Goal: Information Seeking & Learning: Learn about a topic

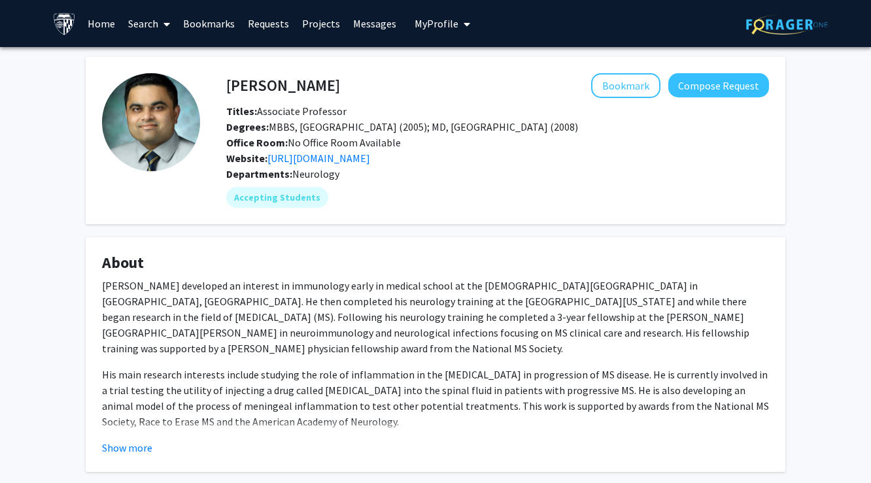
click at [97, 26] on link "Home" at bounding box center [101, 24] width 41 height 46
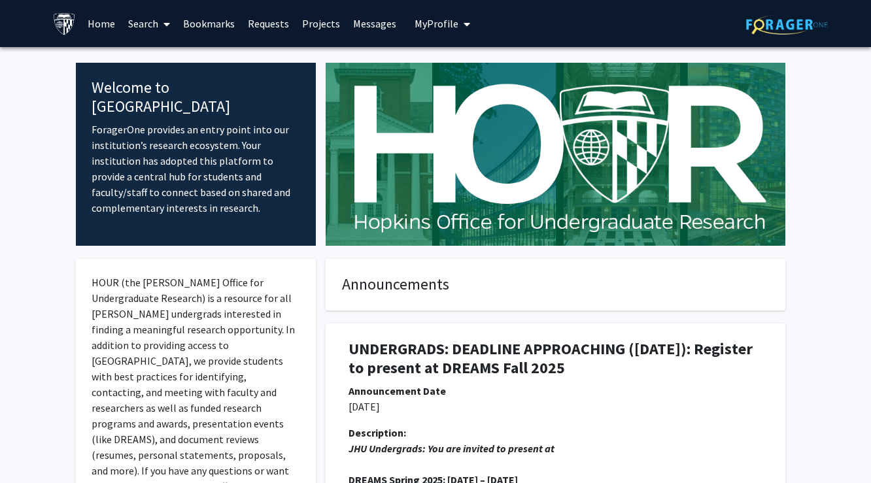
click at [98, 26] on link "Home" at bounding box center [101, 24] width 41 height 46
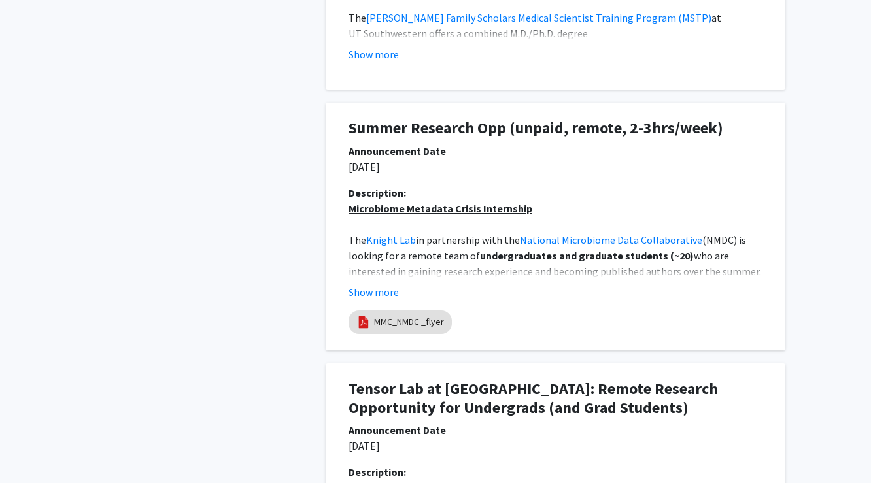
scroll to position [1193, 0]
click at [382, 288] on button "Show more" at bounding box center [374, 293] width 50 height 16
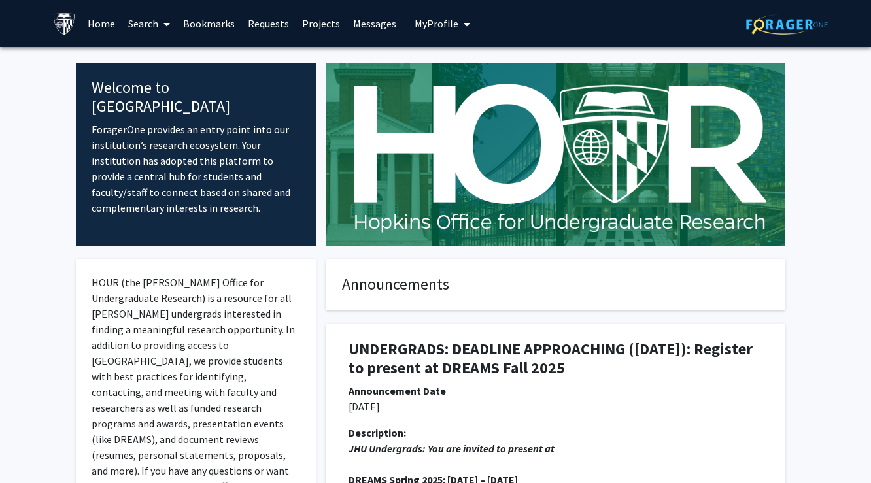
scroll to position [0, 0]
click at [329, 24] on link "Projects" at bounding box center [321, 24] width 51 height 46
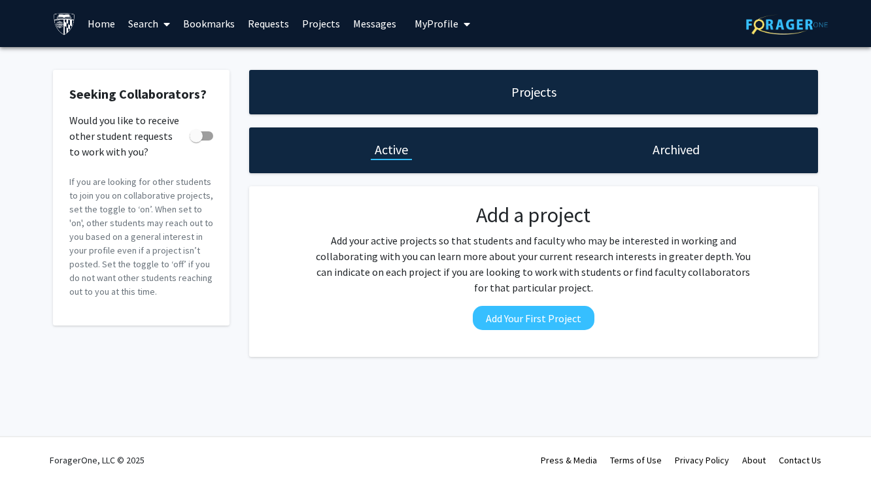
click at [201, 20] on link "Bookmarks" at bounding box center [209, 24] width 65 height 46
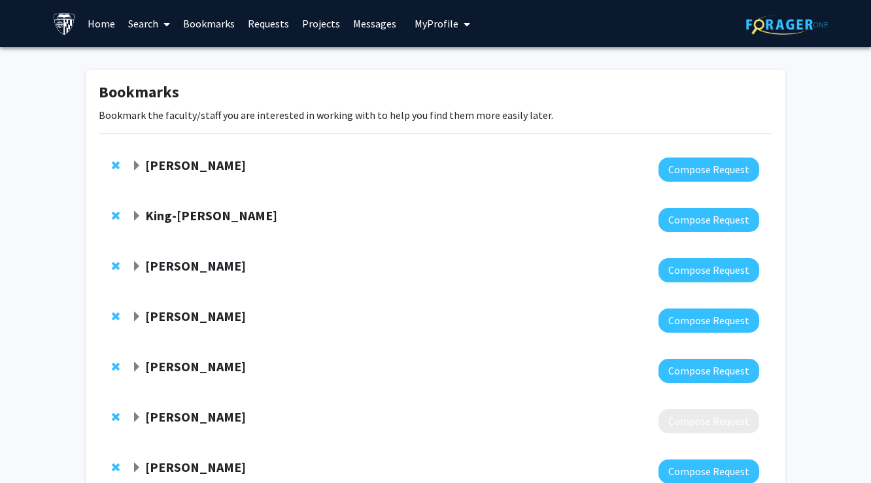
click at [138, 27] on link "Search" at bounding box center [149, 24] width 55 height 46
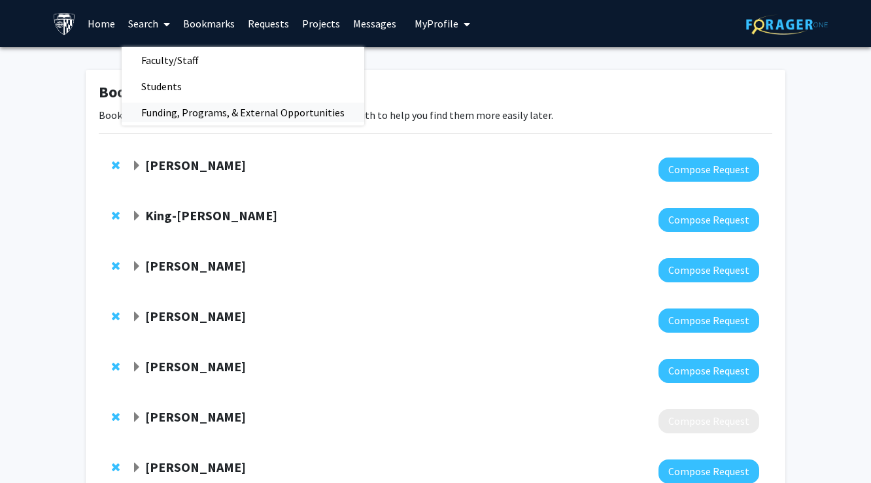
click at [199, 120] on span "Funding, Programs, & External Opportunities" at bounding box center [243, 112] width 243 height 26
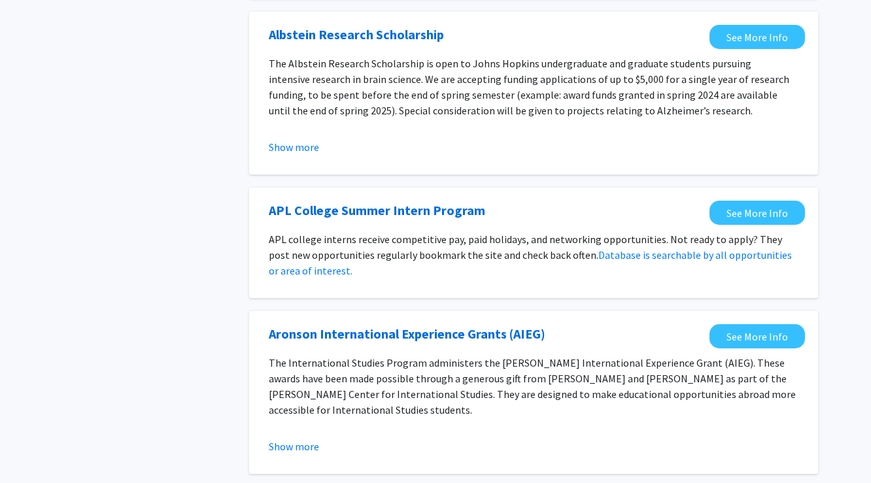
scroll to position [839, 0]
